Goal: Task Accomplishment & Management: Complete application form

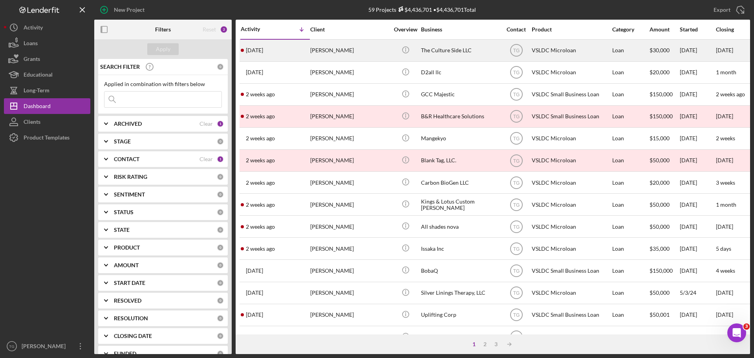
click at [337, 53] on div "[PERSON_NAME]" at bounding box center [349, 50] width 79 height 21
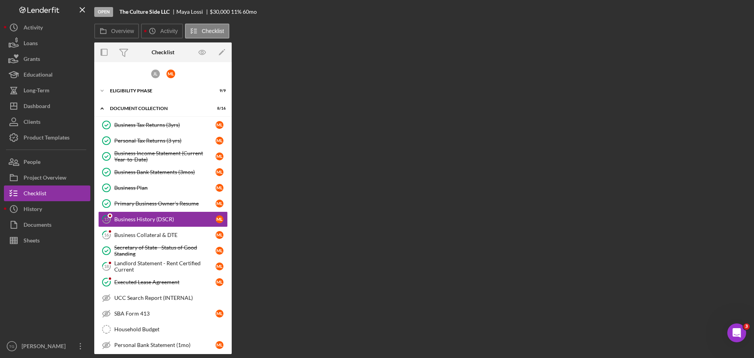
scroll to position [11, 0]
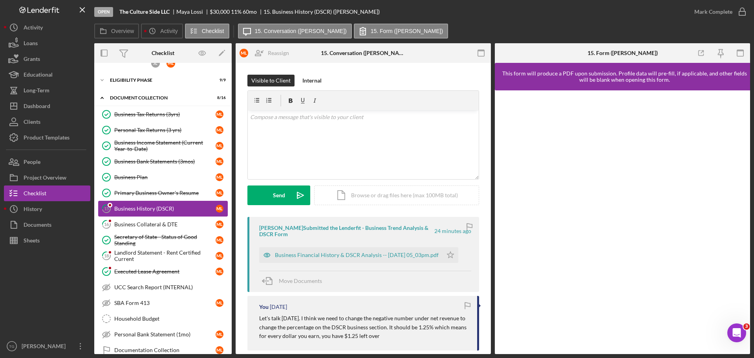
click at [153, 209] on div "Business History (DSCR)" at bounding box center [164, 209] width 101 height 6
click at [345, 254] on div "Business Financial History & DSCR Analysis -- [DATE] 05_03pm.pdf" at bounding box center [357, 255] width 164 height 6
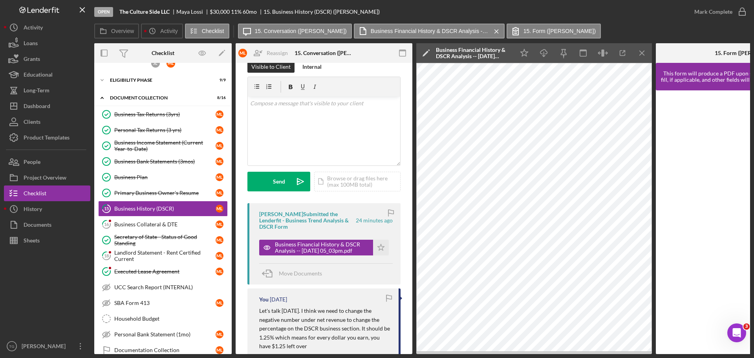
scroll to position [0, 0]
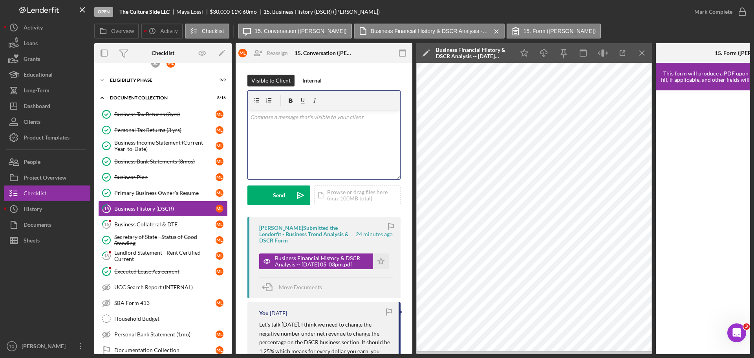
click at [280, 117] on p at bounding box center [324, 117] width 148 height 9
click at [314, 127] on p "Can you input any additional income under Net Revenue? Your at .7% versus 1.2%" at bounding box center [324, 122] width 148 height 18
click at [312, 127] on p "Can you input any additional income under Net Revenue? Your at .7% versus 1.2%" at bounding box center [324, 122] width 148 height 18
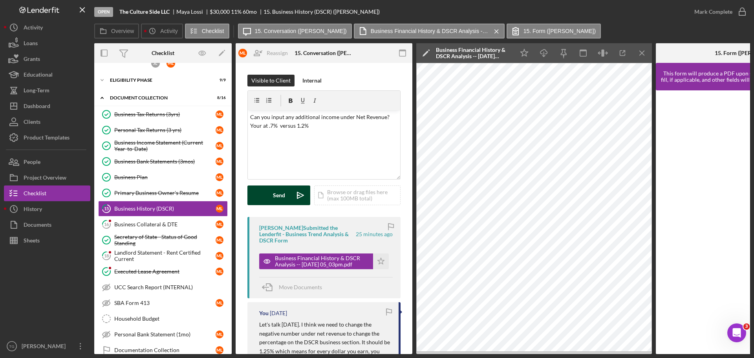
click at [281, 198] on div "Send" at bounding box center [279, 195] width 12 height 20
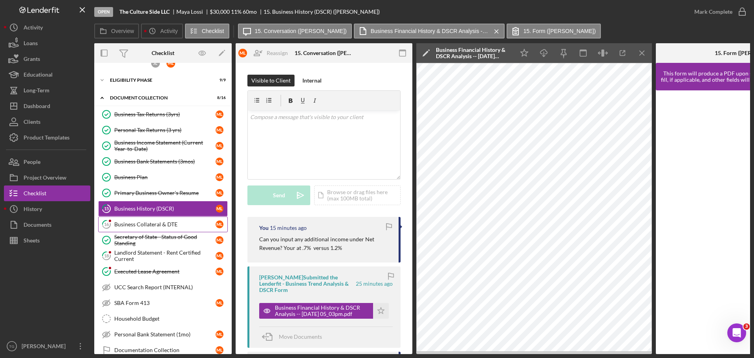
click at [153, 227] on div "Business Collateral & DTE" at bounding box center [164, 224] width 101 height 6
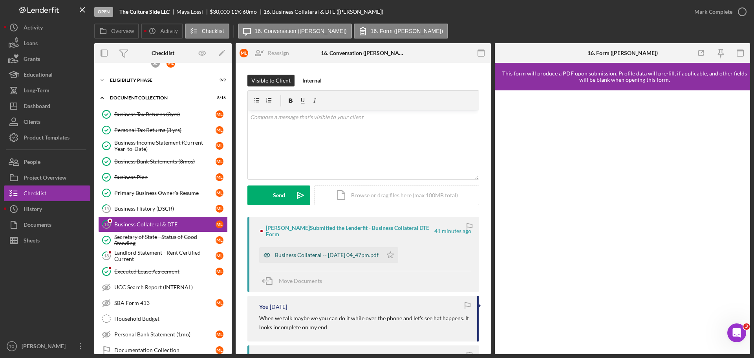
click at [378, 253] on div "Business Collateral -- [DATE] 04_47pm.pdf" at bounding box center [320, 255] width 123 height 16
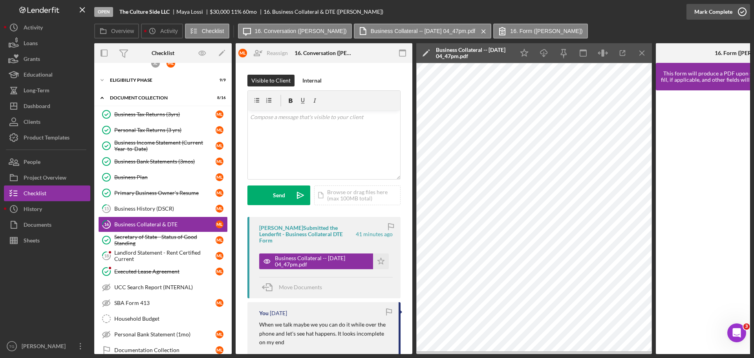
click at [745, 9] on icon "button" at bounding box center [743, 12] width 20 height 20
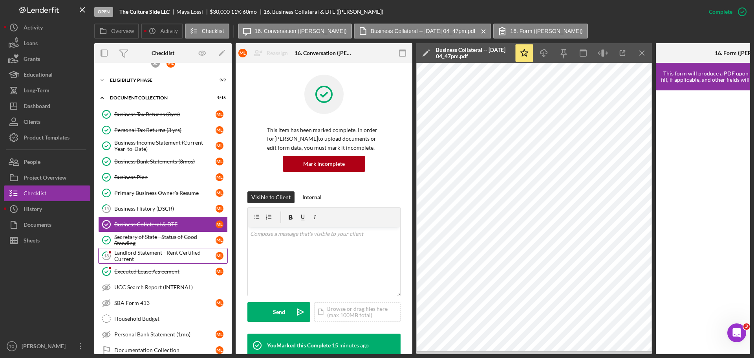
click at [168, 255] on div "Landlord Statement - Rent Certified Current" at bounding box center [164, 256] width 101 height 13
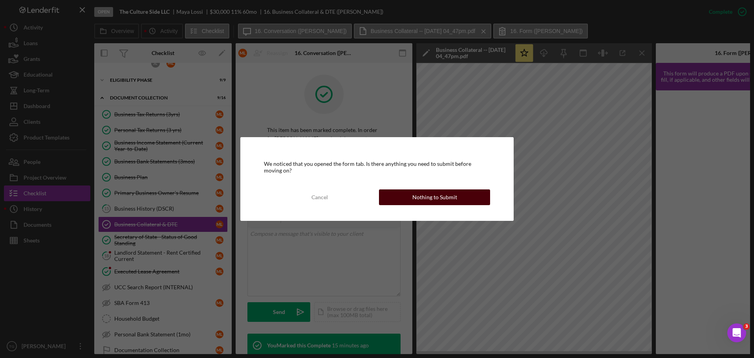
click at [455, 191] on div "Nothing to Submit" at bounding box center [435, 197] width 45 height 16
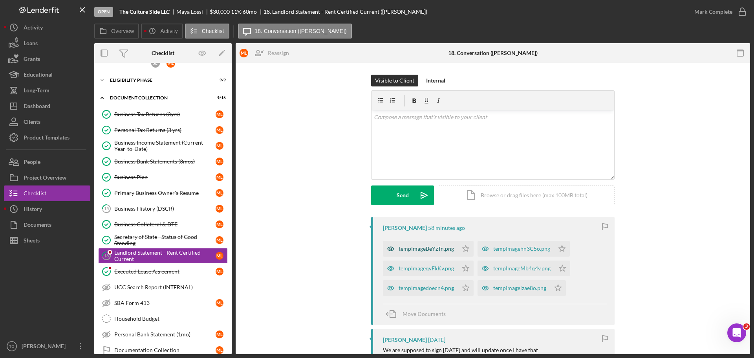
click at [439, 250] on div "tempImageBeYzTn.png" at bounding box center [426, 249] width 55 height 6
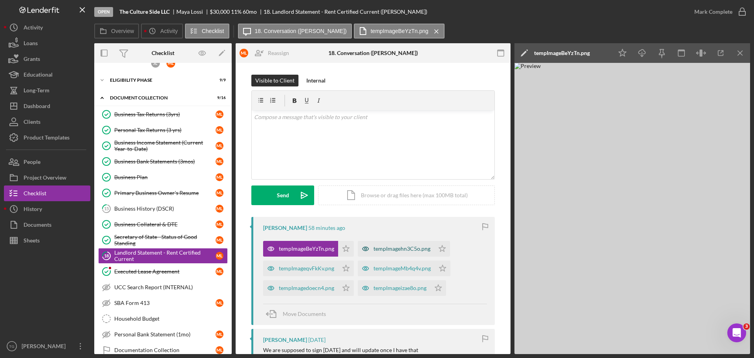
click at [416, 255] on div "tempImagehn3C5o.png" at bounding box center [396, 249] width 77 height 16
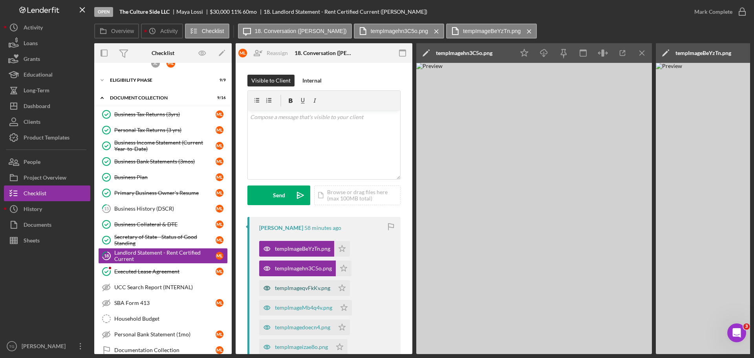
click at [321, 290] on div "tempImageqvFkKv.png" at bounding box center [302, 288] width 55 height 6
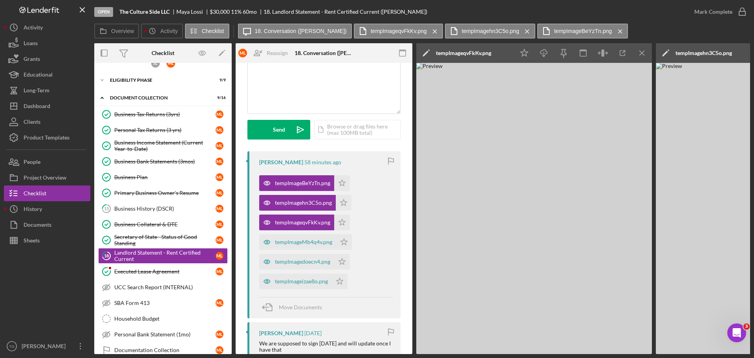
scroll to position [79, 0]
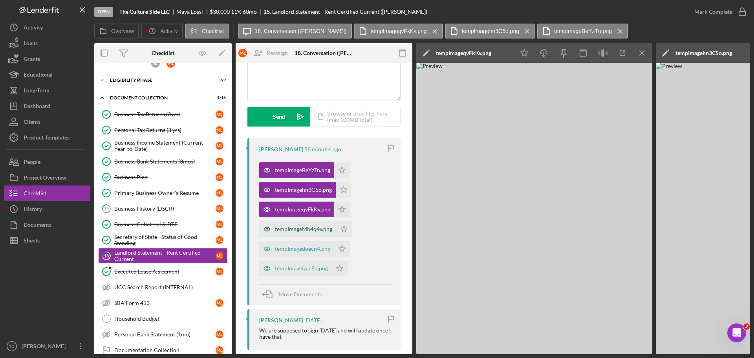
click at [330, 231] on div "tempImageMb4q4v.png" at bounding box center [303, 229] width 57 height 6
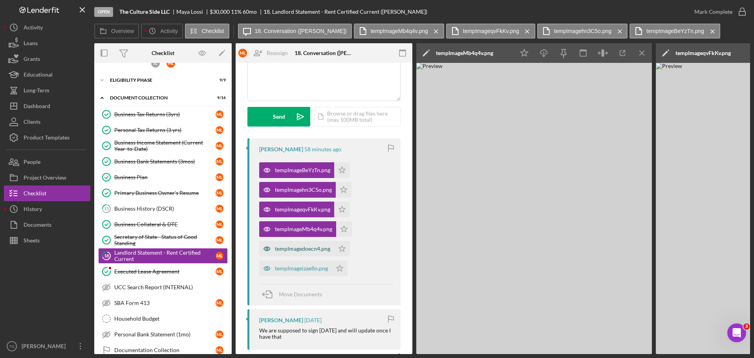
click at [321, 246] on div "tempImagedoecn4.png" at bounding box center [302, 249] width 55 height 6
click at [312, 268] on div "tempImageizae8o.png" at bounding box center [301, 268] width 53 height 6
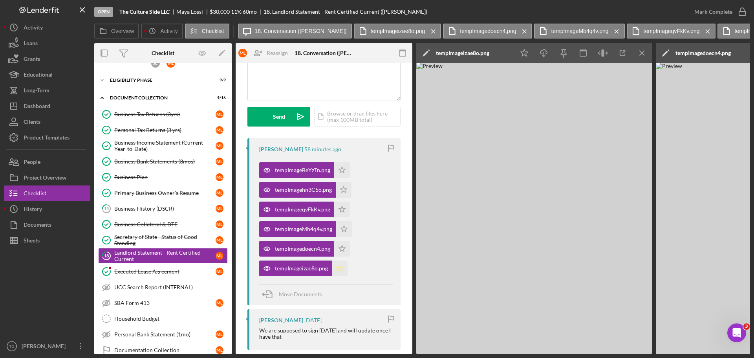
click at [343, 269] on icon "Icon/Star" at bounding box center [340, 269] width 16 height 16
click at [342, 250] on icon "Icon/Star" at bounding box center [342, 249] width 16 height 16
click at [345, 236] on icon "Icon/Star" at bounding box center [344, 229] width 16 height 16
click at [348, 216] on icon "Icon/Star" at bounding box center [342, 210] width 16 height 16
click at [346, 195] on icon "Icon/Star" at bounding box center [344, 190] width 16 height 16
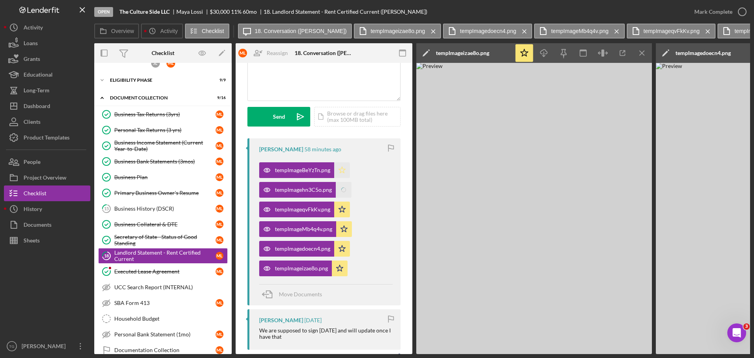
click at [348, 165] on icon "Icon/Star" at bounding box center [342, 170] width 16 height 16
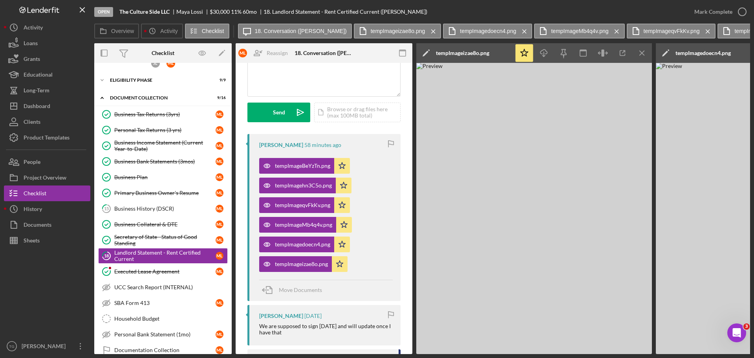
scroll to position [0, 0]
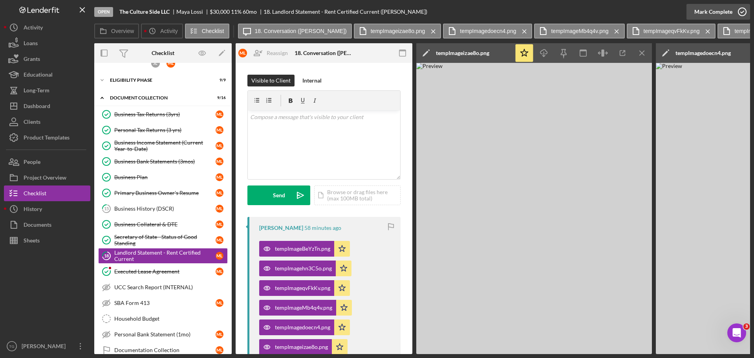
click at [743, 10] on icon "button" at bounding box center [743, 12] width 20 height 20
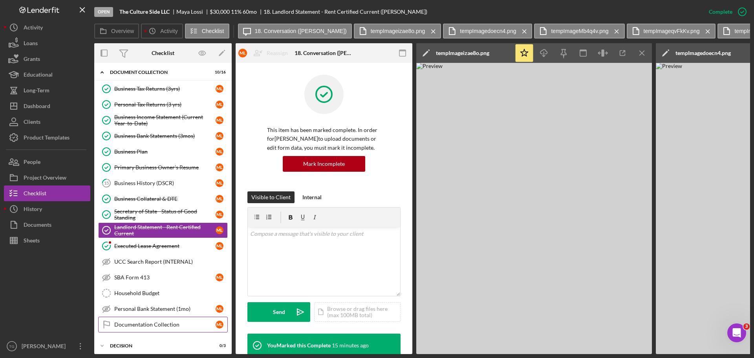
scroll to position [51, 0]
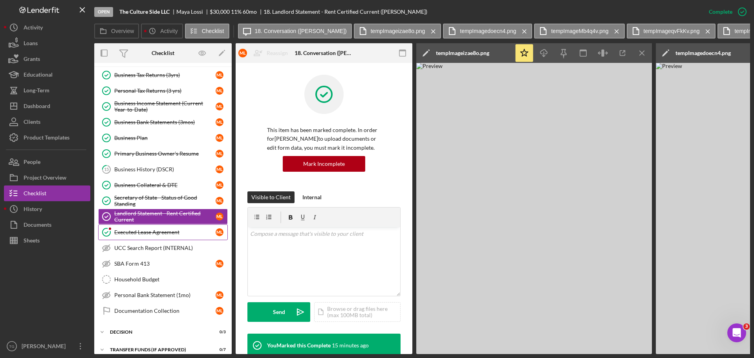
click at [183, 229] on div "Executed Lease Agreement" at bounding box center [164, 232] width 101 height 6
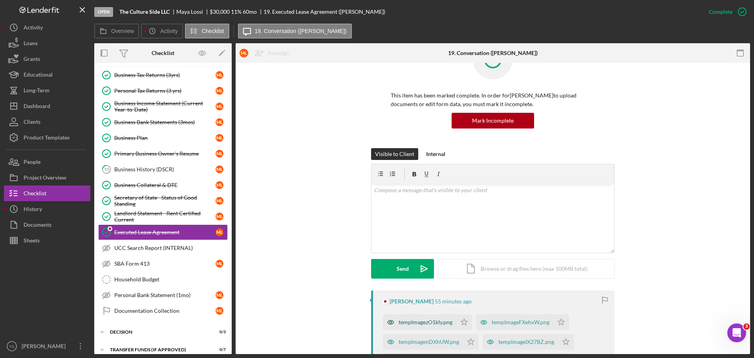
scroll to position [79, 0]
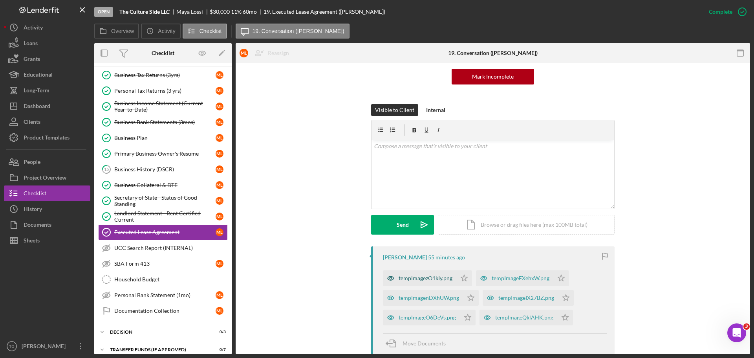
click at [420, 277] on div "tempImagezO1kIy.png" at bounding box center [426, 278] width 54 height 6
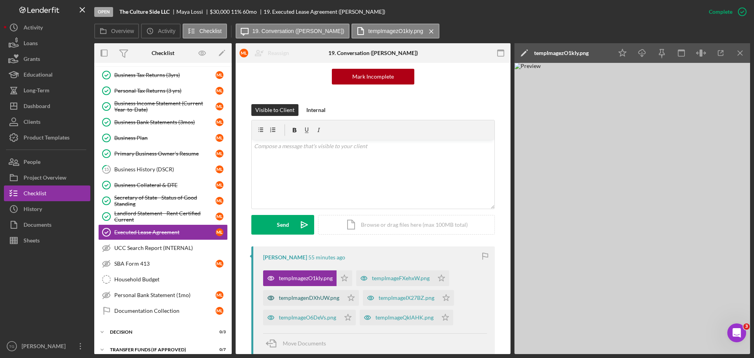
click at [323, 299] on div "tempImagenDXhUW.png" at bounding box center [309, 298] width 61 height 6
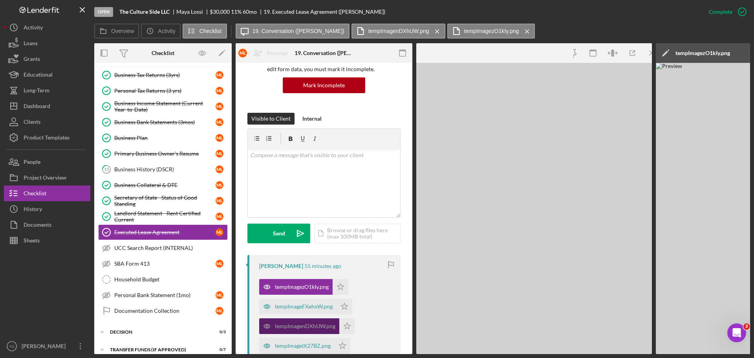
scroll to position [87, 0]
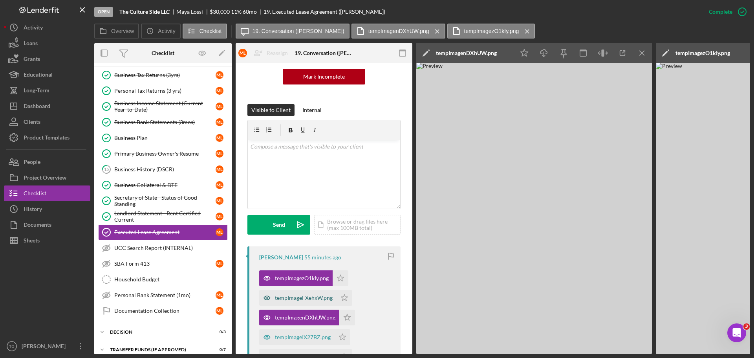
click at [310, 298] on div "tempImageFXehxW.png" at bounding box center [304, 298] width 58 height 6
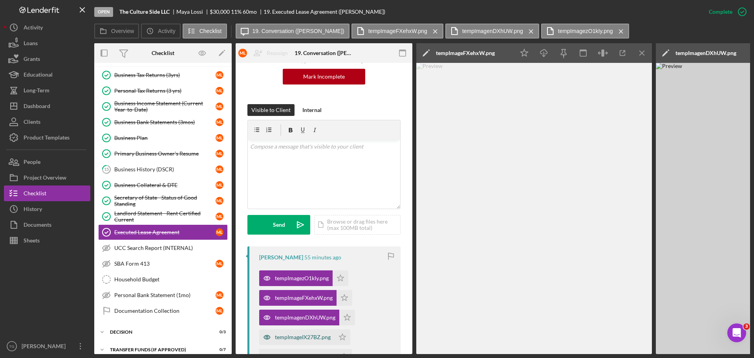
click at [319, 338] on div "tempImageIX27BZ.png" at bounding box center [303, 337] width 56 height 6
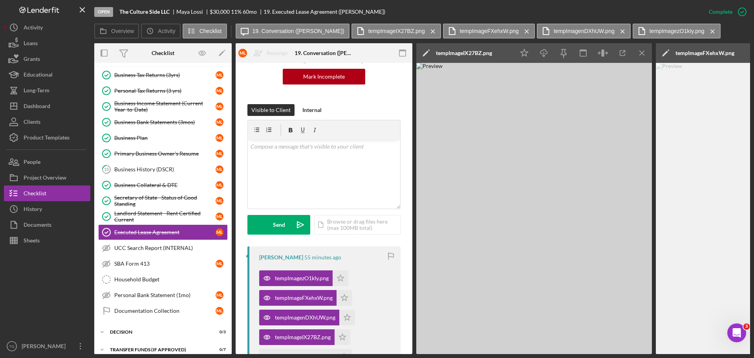
scroll to position [166, 0]
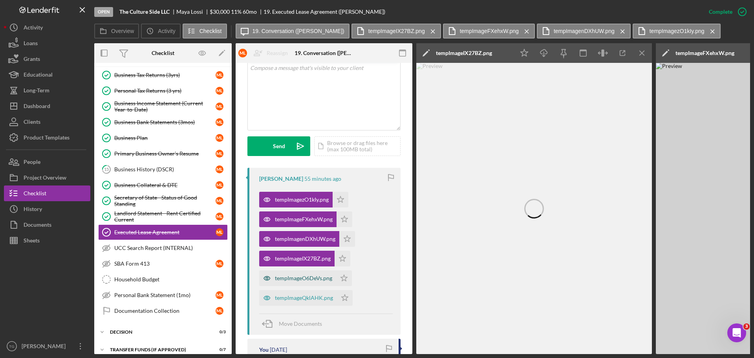
click at [312, 277] on div "tempImageO6DeVs.png" at bounding box center [303, 278] width 57 height 6
click at [320, 299] on div "tempImageQklAHK.png" at bounding box center [304, 298] width 58 height 6
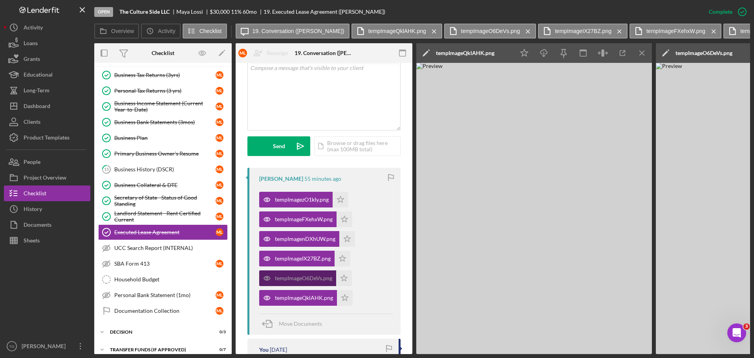
click at [323, 276] on div "tempImageO6DeVs.png" at bounding box center [303, 278] width 57 height 6
click at [345, 200] on icon "Icon/Star" at bounding box center [341, 200] width 16 height 16
click at [342, 219] on polygon "button" at bounding box center [344, 219] width 7 height 6
click at [349, 244] on icon "Icon/Star" at bounding box center [348, 239] width 16 height 16
click at [345, 259] on icon "Icon/Star" at bounding box center [343, 259] width 16 height 16
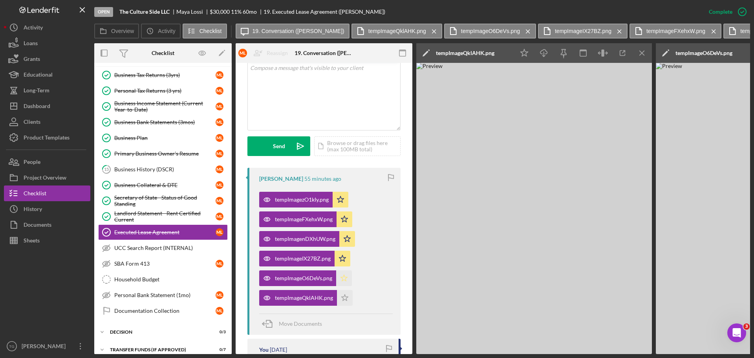
click at [343, 273] on icon "Icon/Star" at bounding box center [344, 278] width 16 height 16
click at [342, 298] on icon "Icon/Star" at bounding box center [345, 298] width 16 height 16
click at [744, 10] on icon "button" at bounding box center [743, 12] width 20 height 20
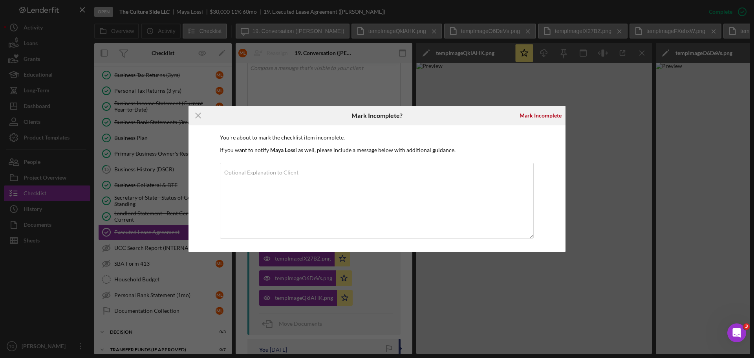
drag, startPoint x: 537, startPoint y: 117, endPoint x: 570, endPoint y: 147, distance: 45.1
click at [559, 150] on form "Icon/Menu Close Mark Incomplete? [PERSON_NAME] You're about to mark the checkli…" at bounding box center [377, 179] width 377 height 147
click at [576, 139] on div "Icon/Menu Close Mark Incomplete? [PERSON_NAME] You're about to mark the checkli…" at bounding box center [377, 179] width 754 height 358
click at [604, 94] on div "Icon/Menu Close Mark Incomplete? [PERSON_NAME] You're about to mark the checkli…" at bounding box center [377, 179] width 754 height 358
click at [202, 114] on icon "Icon/Menu Close" at bounding box center [199, 116] width 20 height 20
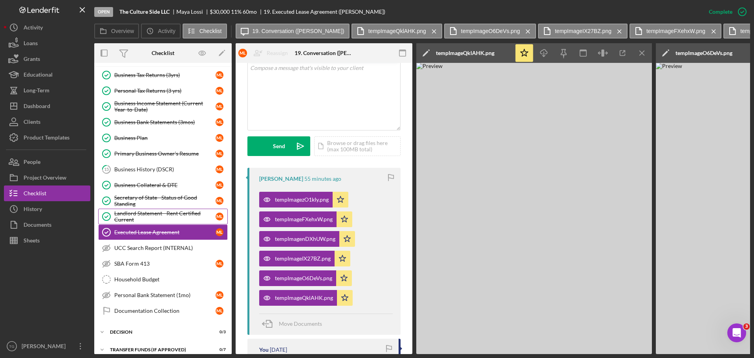
click at [173, 217] on div "Landlord Statement - Rent Certified Current" at bounding box center [164, 216] width 101 height 13
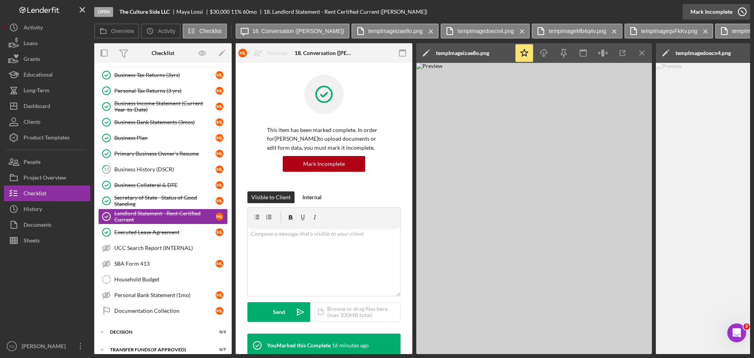
click at [741, 10] on icon "button" at bounding box center [743, 12] width 20 height 20
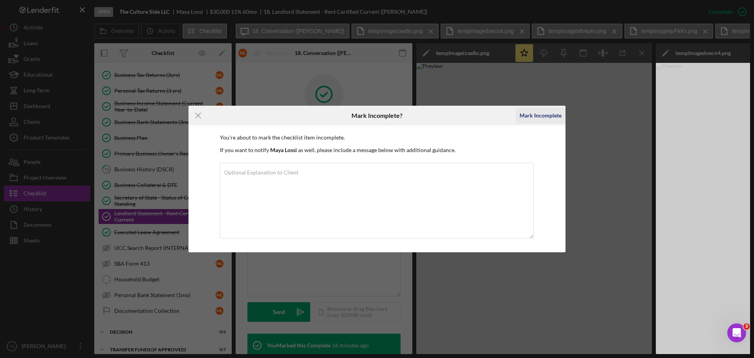
click at [527, 113] on div "Mark Incomplete" at bounding box center [541, 116] width 42 height 16
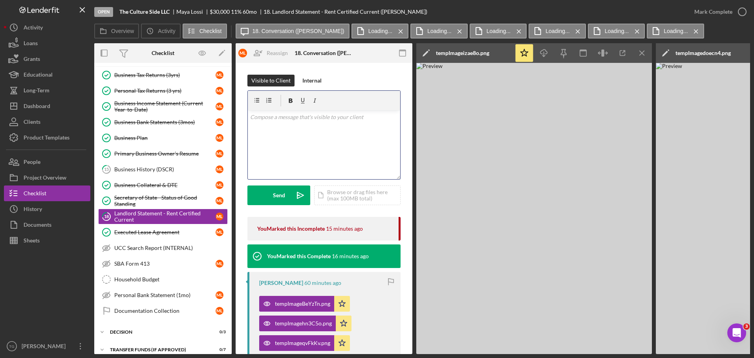
click at [292, 118] on p at bounding box center [324, 117] width 148 height 9
click at [345, 128] on p "In this section you need a one page letter signed by the landlord that you are …" at bounding box center [324, 122] width 148 height 18
click at [365, 123] on p "In this section you need a one page letter signed by the landlord that you are …" at bounding box center [324, 122] width 148 height 18
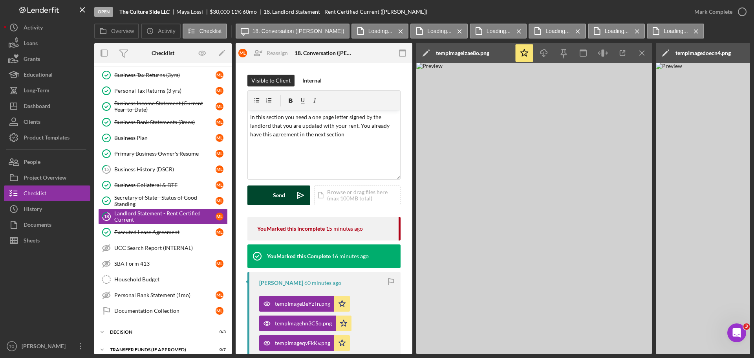
click at [267, 199] on button "Send Icon/icon-invite-send" at bounding box center [279, 195] width 63 height 20
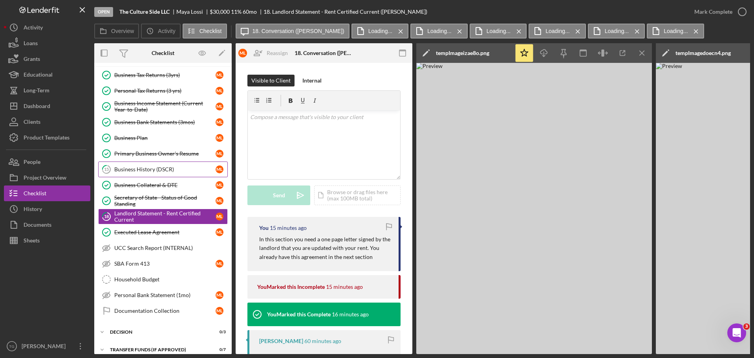
click at [161, 162] on link "15 Business History (DSCR) M L" at bounding box center [163, 169] width 130 height 16
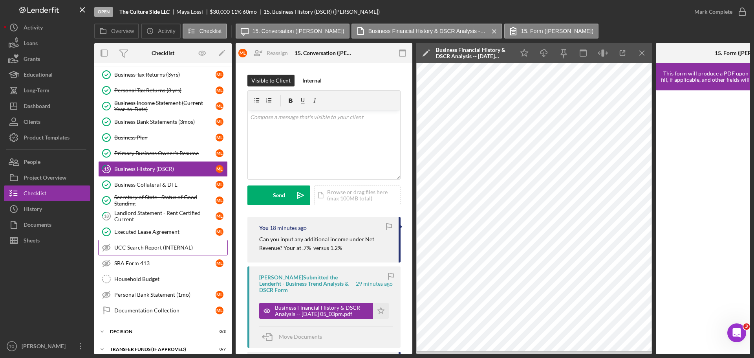
scroll to position [39, 0]
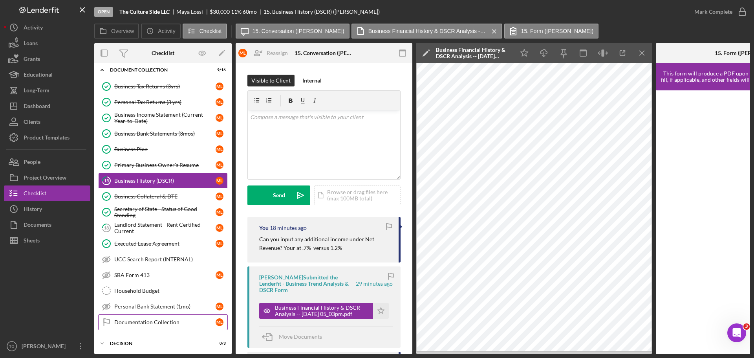
click at [154, 325] on div "Documentation Collection" at bounding box center [164, 322] width 101 height 6
